Goal: Transaction & Acquisition: Obtain resource

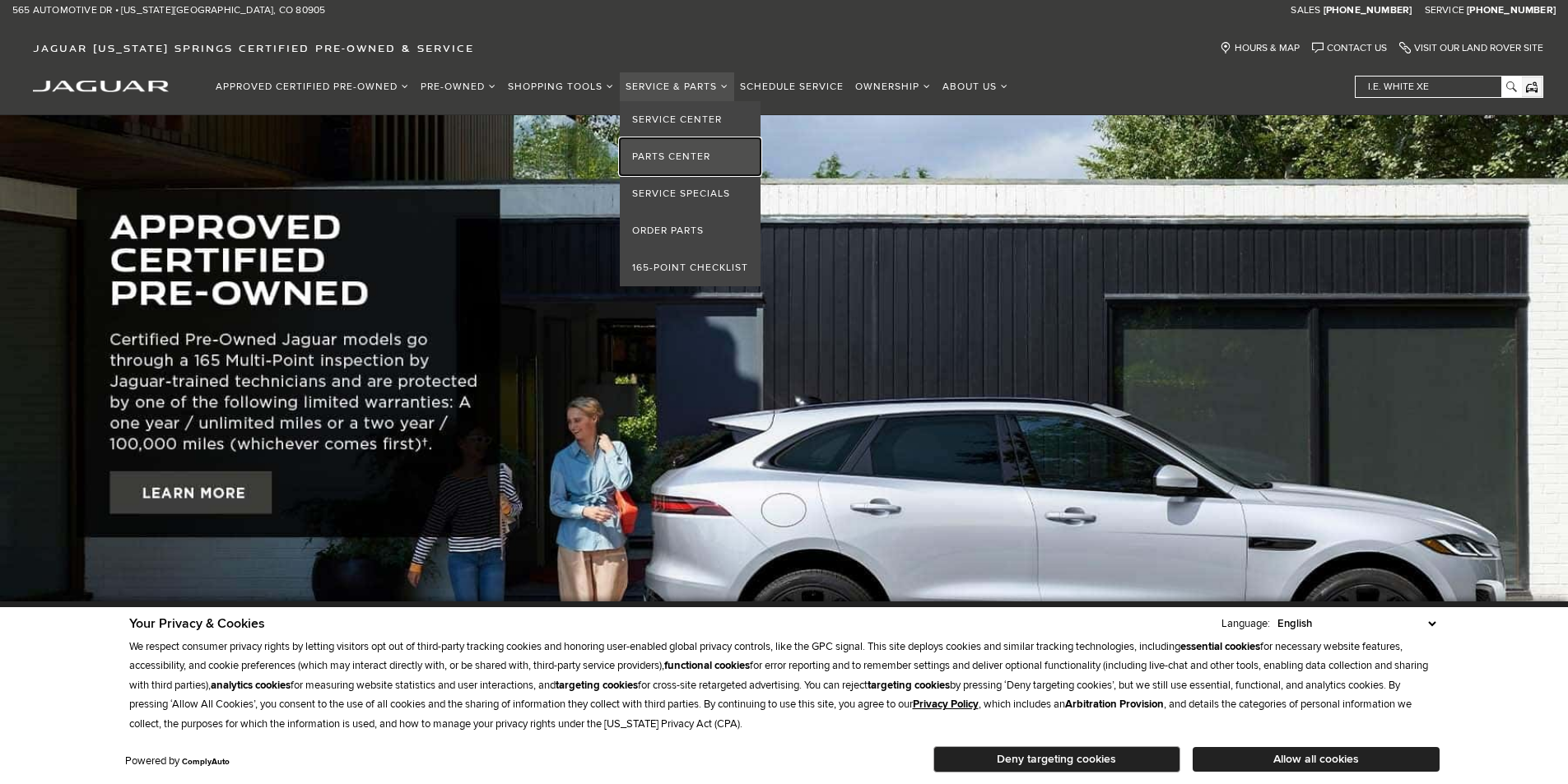
click at [696, 152] on link "Parts Center" at bounding box center [690, 156] width 141 height 37
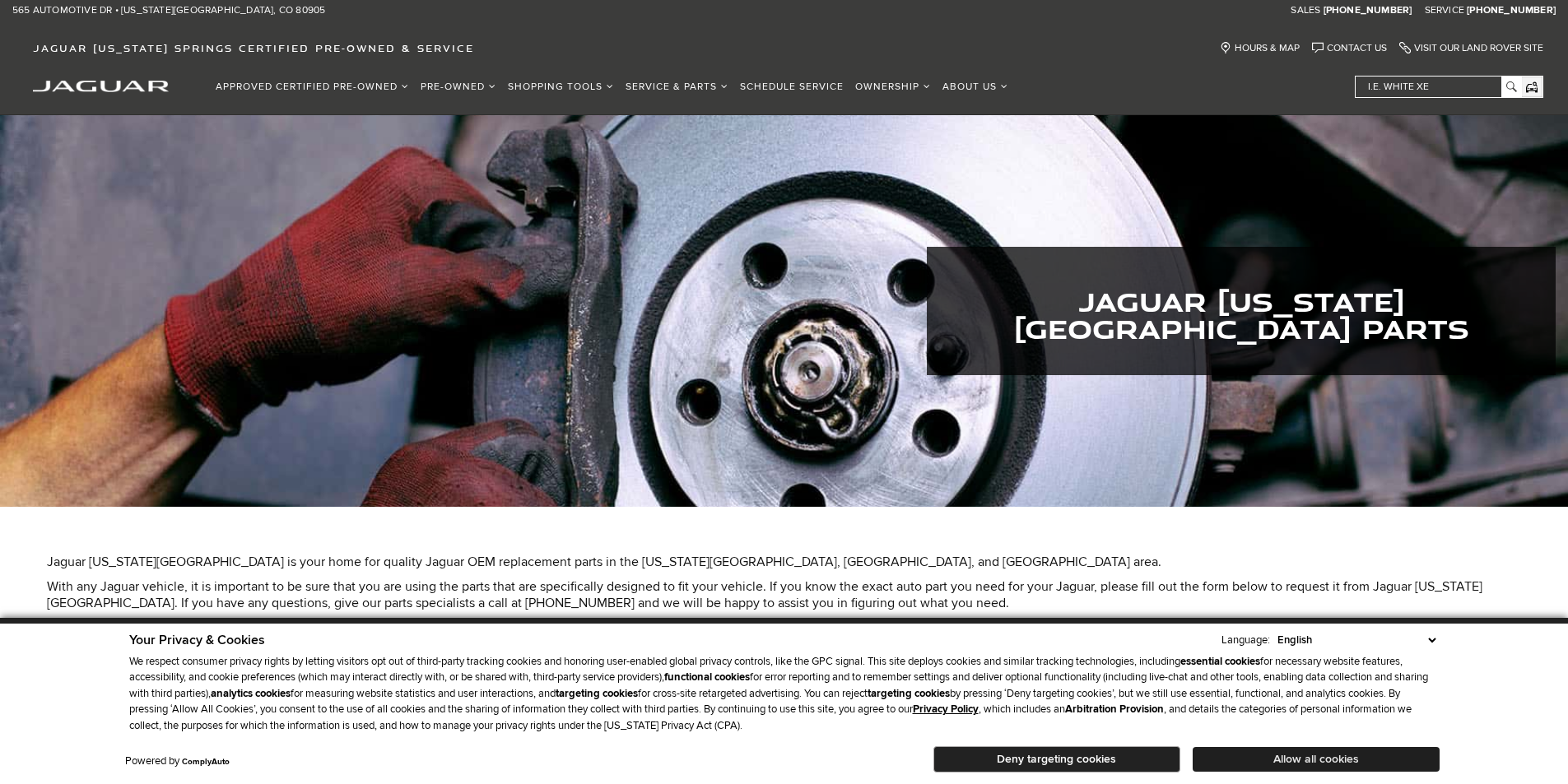
click at [1308, 756] on button "Allow all cookies" at bounding box center [1316, 759] width 247 height 25
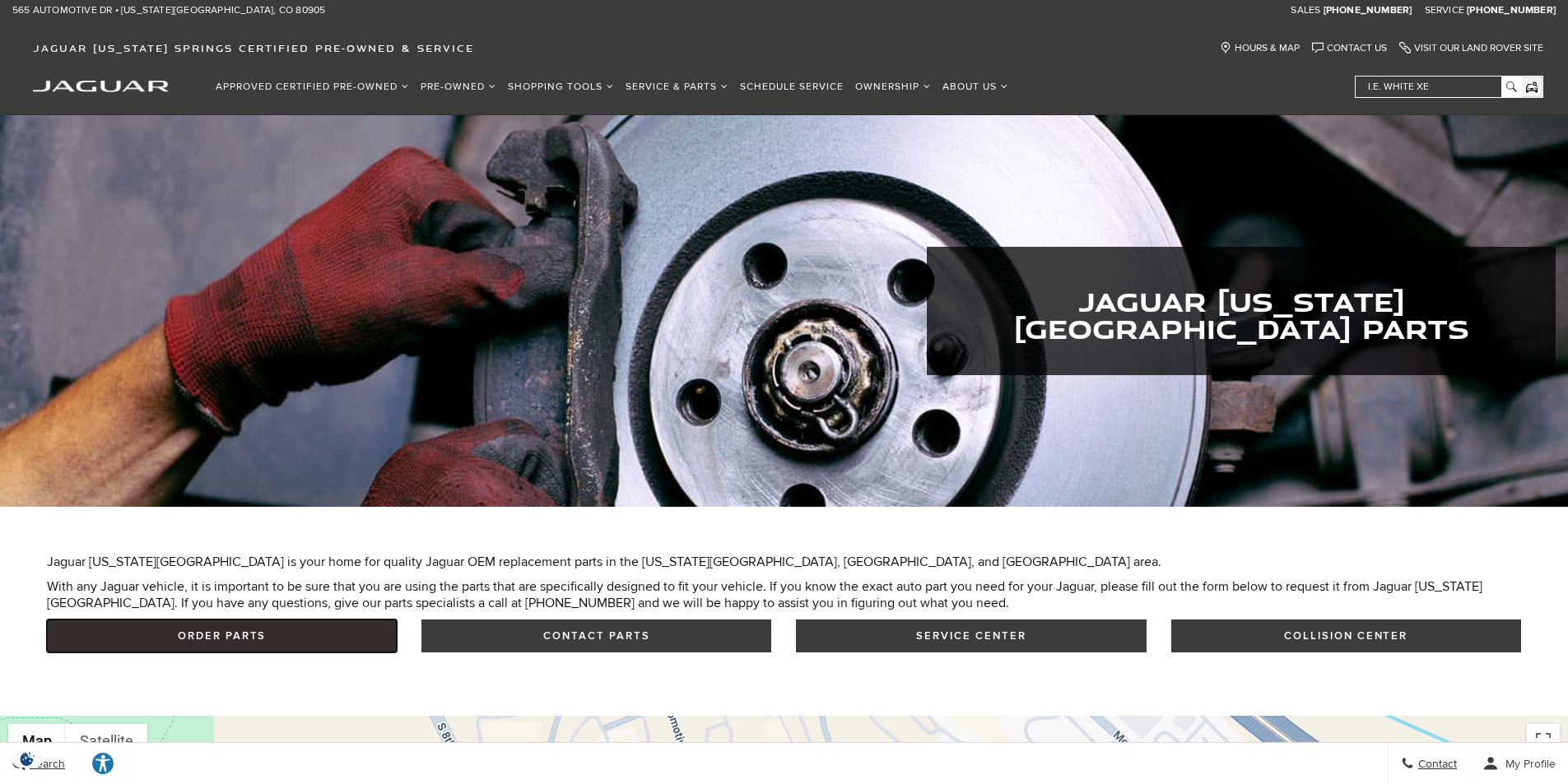
click at [238, 640] on link "Order Parts" at bounding box center [221, 636] width 350 height 33
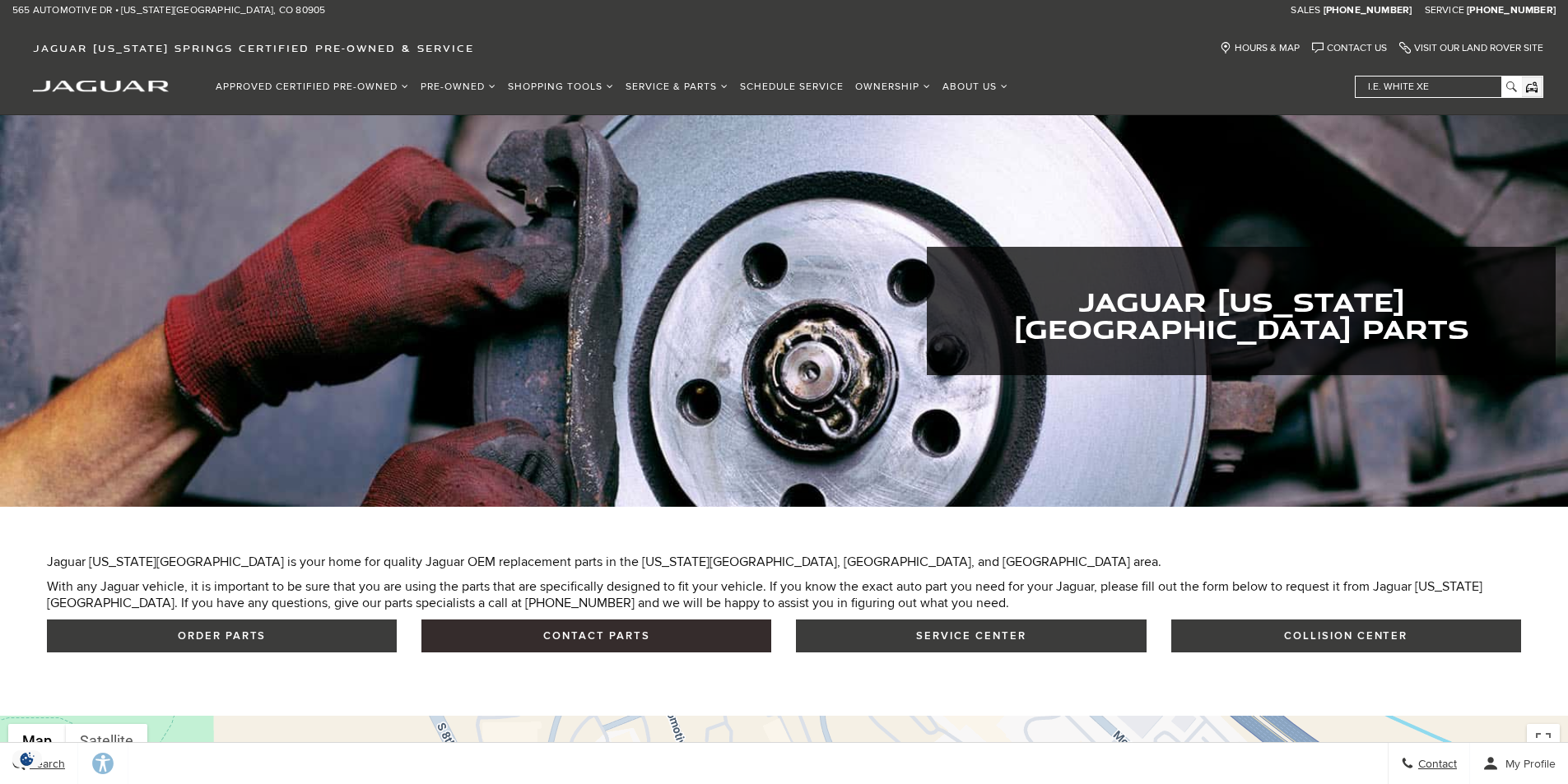
click at [577, 633] on button "Contact Parts" at bounding box center [596, 636] width 350 height 33
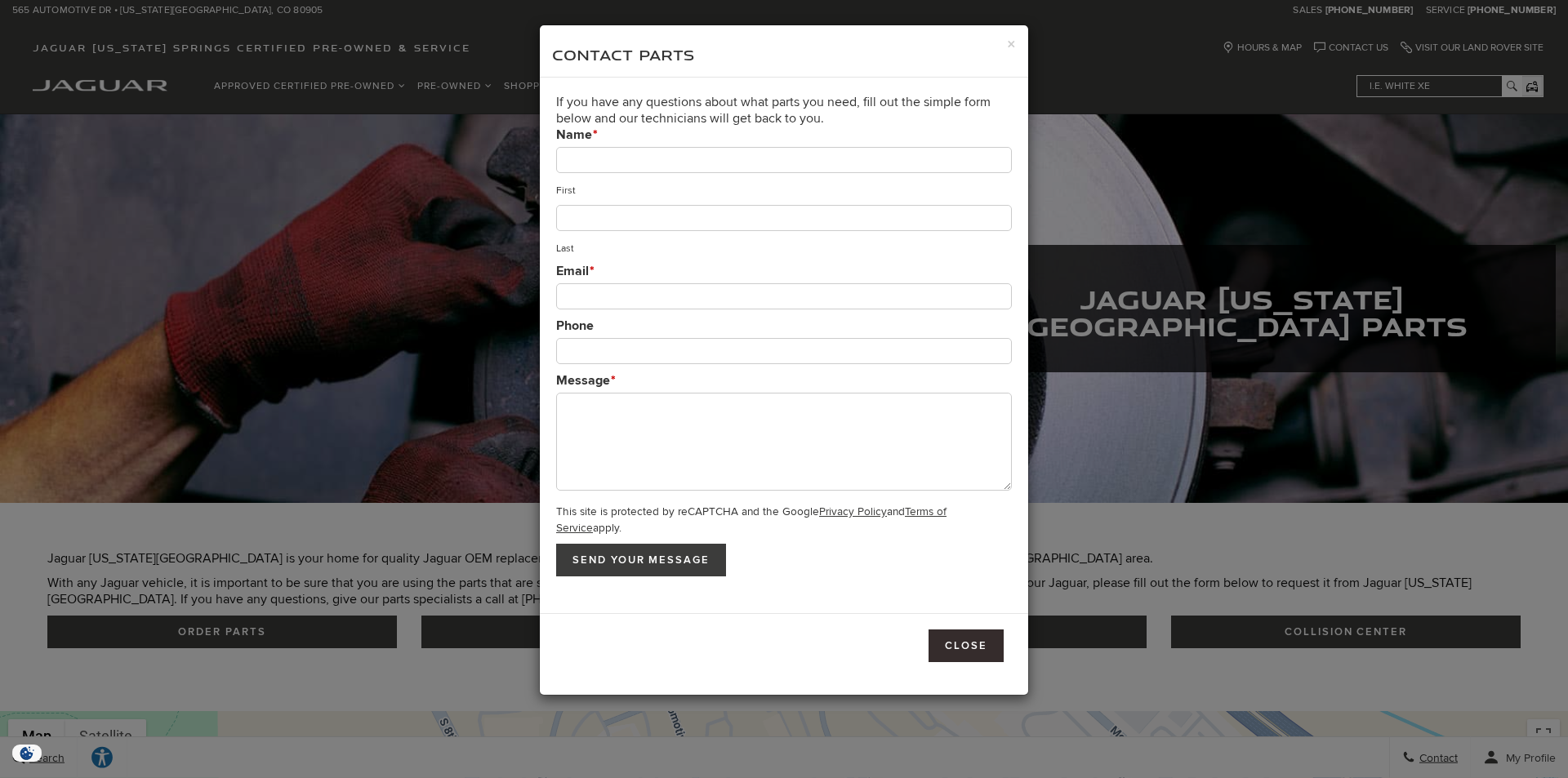
click at [959, 643] on button "Close" at bounding box center [966, 646] width 75 height 33
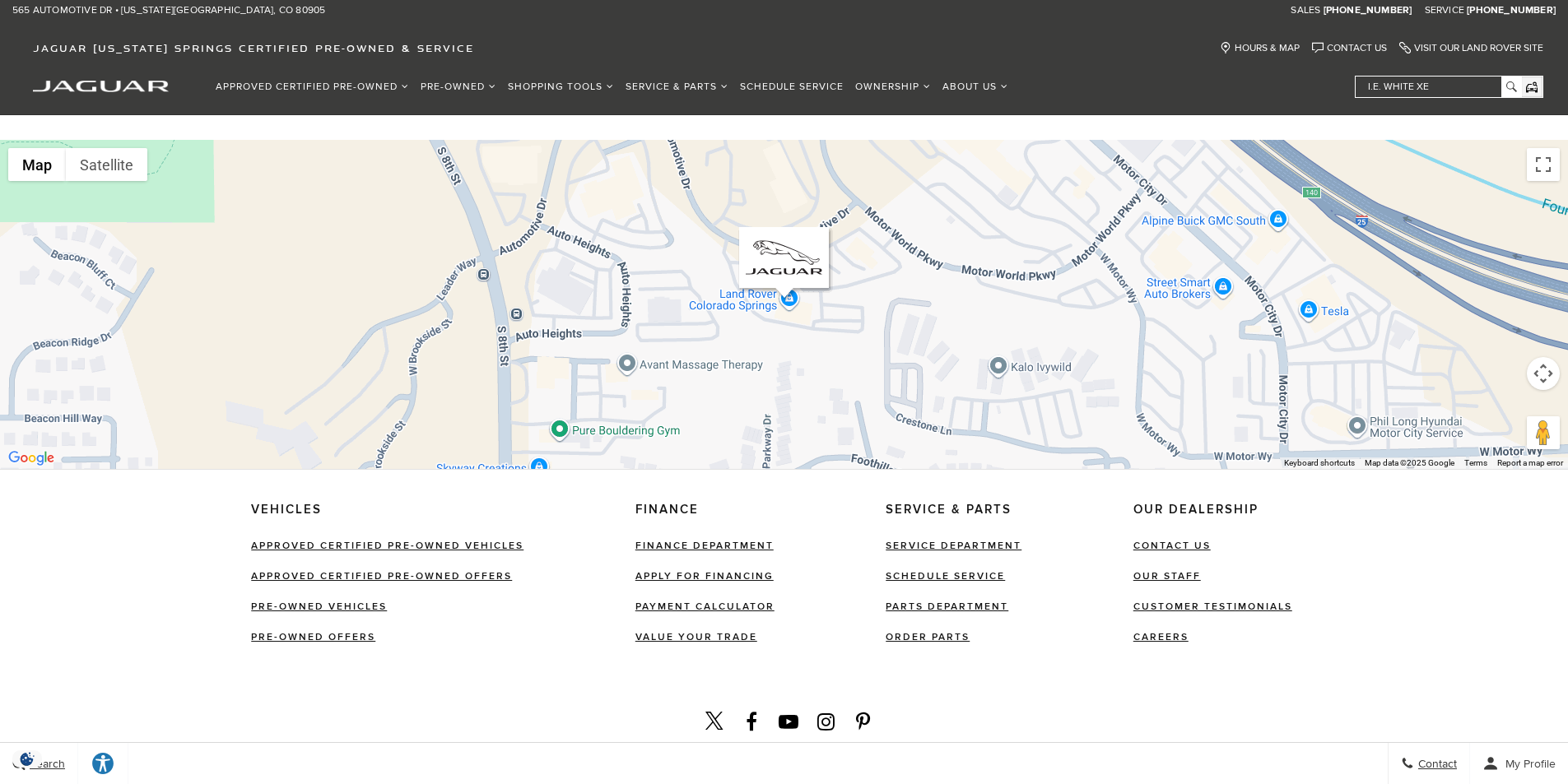
scroll to position [699, 0]
